Goal: Navigation & Orientation: Understand site structure

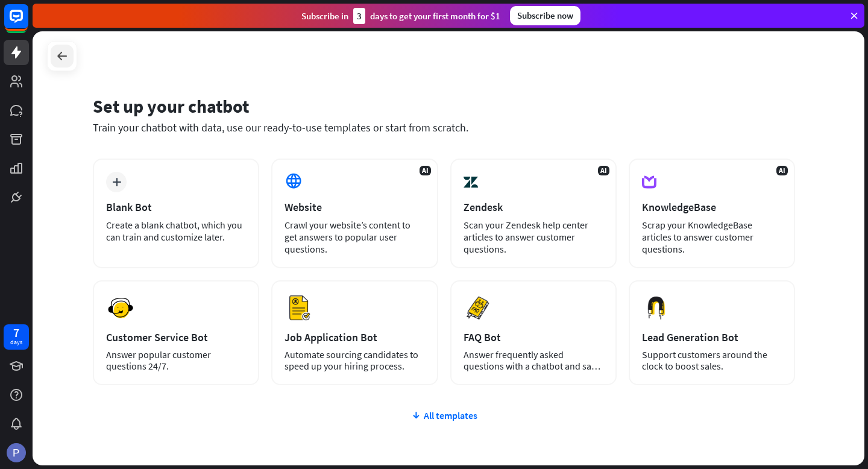
click at [71, 55] on div at bounding box center [62, 56] width 23 height 23
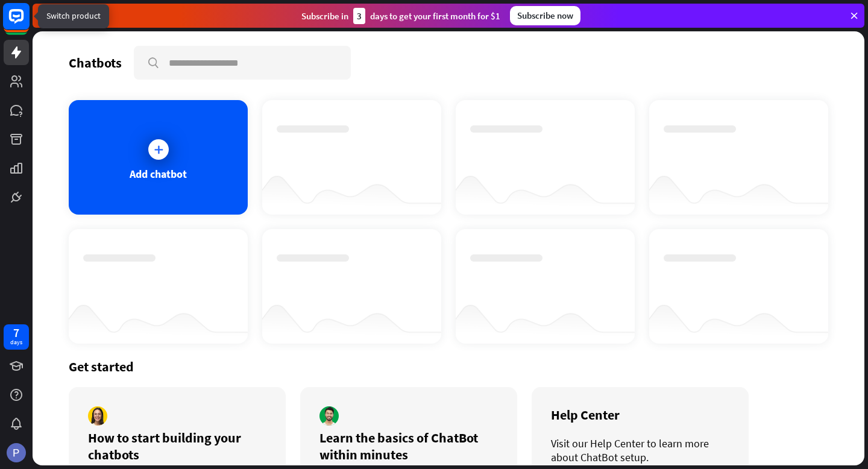
click at [8, 13] on rect at bounding box center [16, 16] width 27 height 27
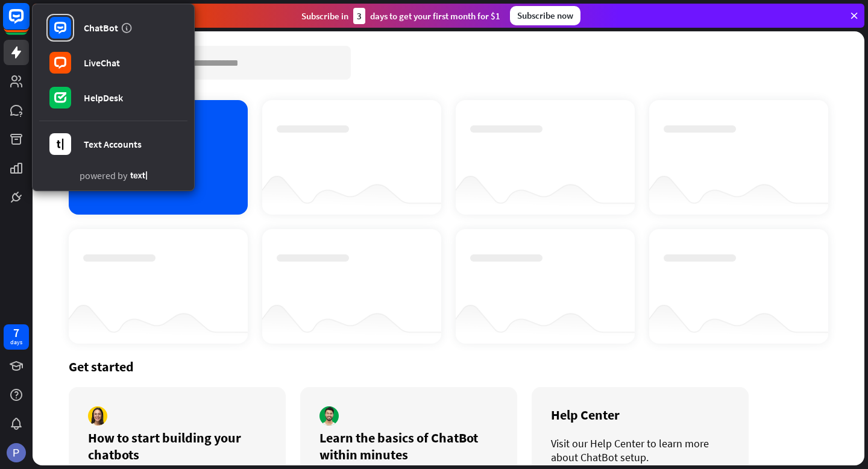
click at [8, 13] on rect at bounding box center [16, 16] width 27 height 27
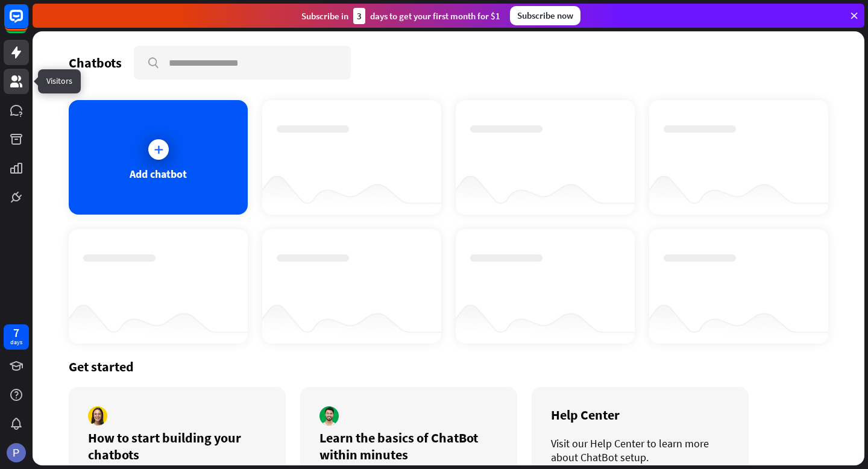
click at [16, 71] on link at bounding box center [16, 81] width 25 height 25
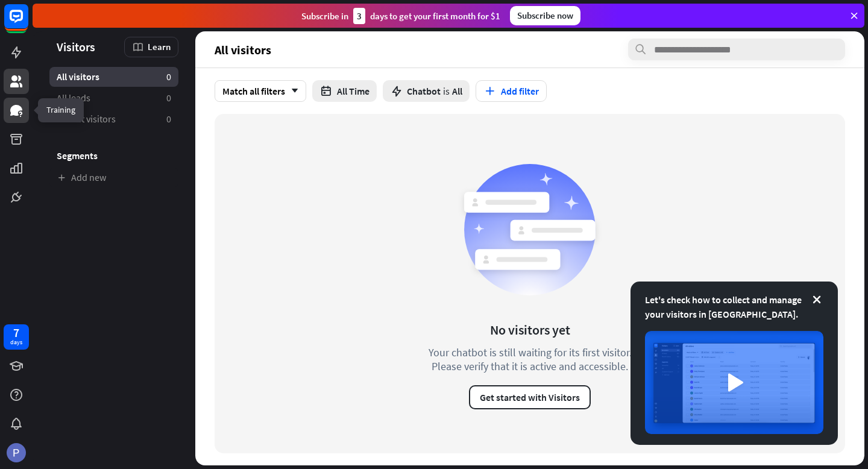
click at [14, 115] on icon at bounding box center [16, 110] width 12 height 11
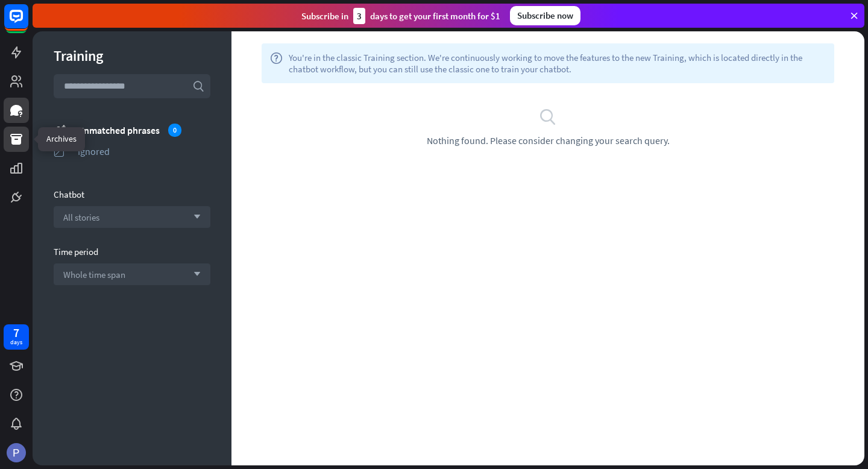
click at [13, 145] on icon at bounding box center [16, 139] width 14 height 14
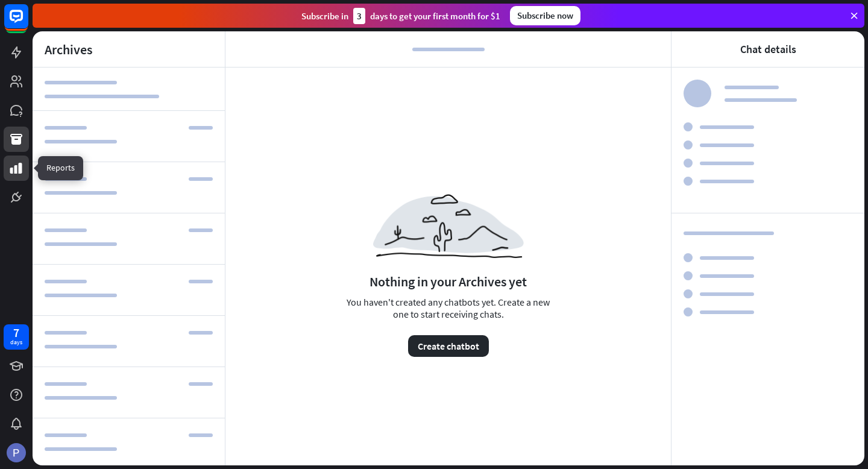
click at [13, 165] on icon at bounding box center [16, 168] width 14 height 14
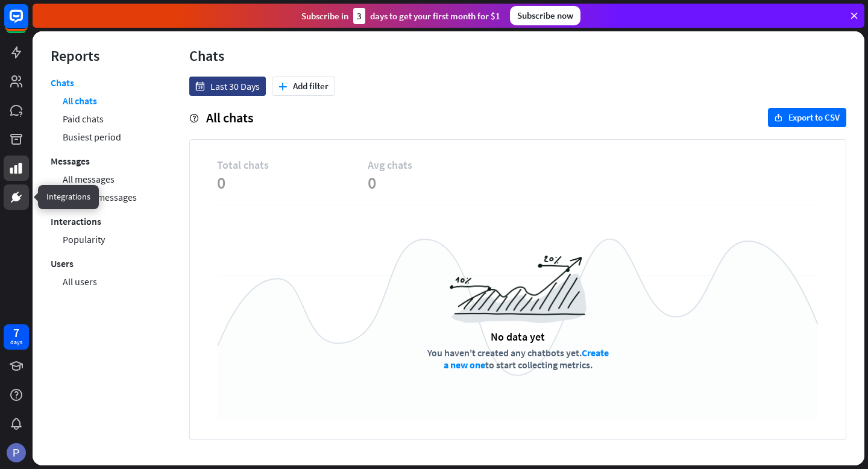
click at [24, 203] on link at bounding box center [16, 197] width 25 height 25
